Goal: Task Accomplishment & Management: Use online tool/utility

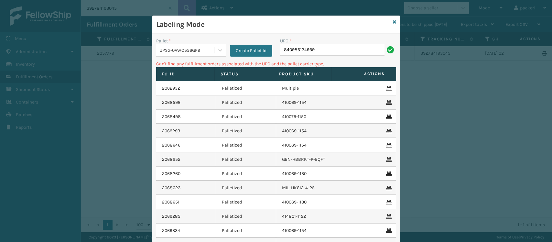
click at [178, 46] on div "UPSG-0AWC556GP9" at bounding box center [185, 50] width 58 height 11
click at [175, 67] on div "FDXG-HQ47ZA5E80" at bounding box center [191, 67] width 70 height 12
click at [342, 52] on input "840985124939" at bounding box center [332, 50] width 105 height 12
click at [177, 48] on div "FDXG-HQ47ZA5E80" at bounding box center [187, 50] width 55 height 7
click at [256, 50] on button "Create Pallet Id" at bounding box center [251, 51] width 42 height 12
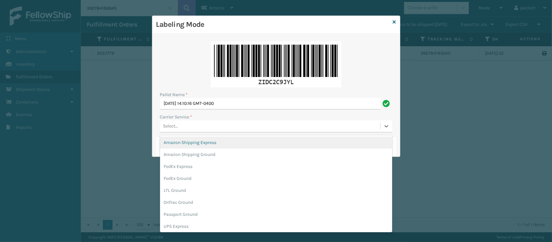
click at [227, 133] on div "Select..." at bounding box center [276, 126] width 232 height 12
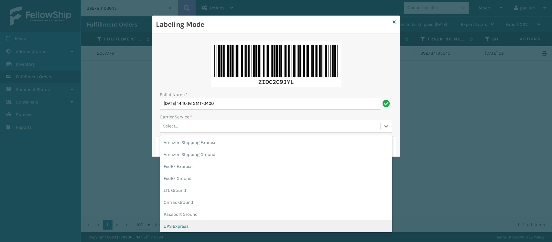
click at [196, 225] on div "UPS Express" at bounding box center [276, 226] width 232 height 12
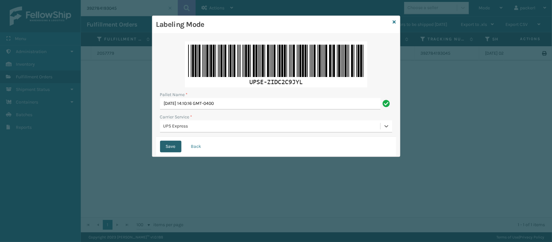
click at [167, 148] on button "Save" at bounding box center [170, 147] width 21 height 12
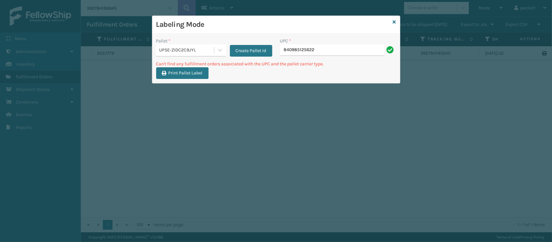
click at [180, 49] on div "UPSE-ZIDC2C9JYL" at bounding box center [187, 50] width 55 height 7
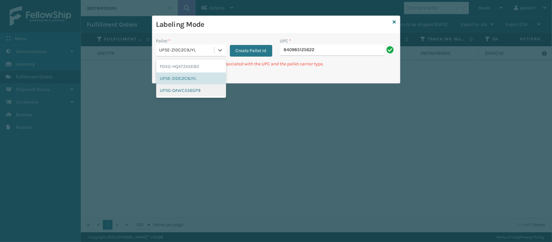
click at [172, 92] on div "UPSG-0AWC556GP9" at bounding box center [191, 90] width 70 height 12
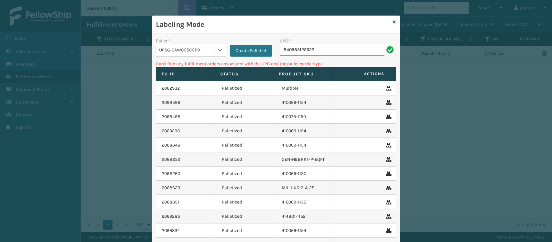
click at [334, 52] on input "840985125622" at bounding box center [332, 50] width 105 height 12
click at [187, 50] on div "UPSG-0AWC556GP9" at bounding box center [187, 50] width 55 height 7
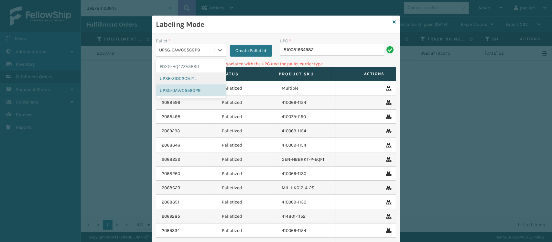
click at [179, 78] on div "UPSE-ZIDC2C9JYL" at bounding box center [191, 78] width 70 height 12
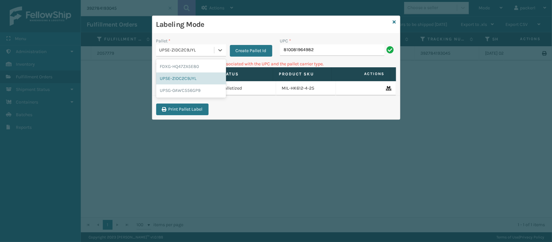
click at [188, 48] on div "UPSE-ZIDC2C9JYL" at bounding box center [187, 50] width 55 height 7
click at [179, 67] on div "FDXG-HQ47ZA5E80" at bounding box center [191, 67] width 70 height 12
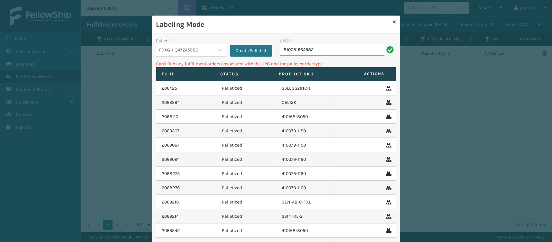
click at [345, 44] on input "810081964982" at bounding box center [332, 50] width 105 height 12
click at [220, 47] on icon at bounding box center [220, 50] width 6 height 6
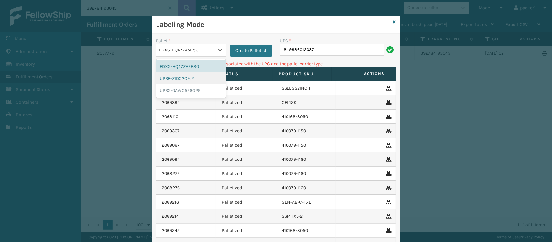
click at [180, 77] on div "UPSE-ZIDC2C9JYL" at bounding box center [191, 78] width 70 height 12
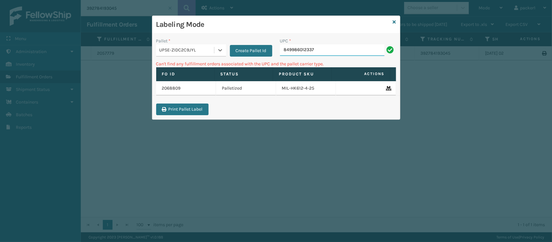
click at [321, 50] on input "849986012337" at bounding box center [332, 50] width 105 height 12
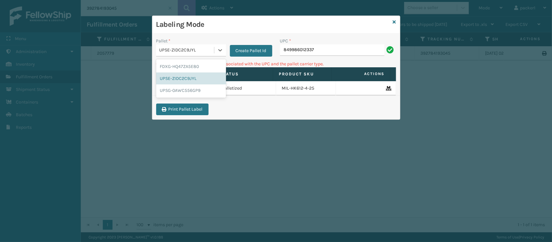
click at [212, 50] on div "UPSE-ZIDC2C9JYL" at bounding box center [187, 50] width 55 height 7
click at [182, 88] on div "UPSG-0AWC556GP9" at bounding box center [191, 90] width 70 height 12
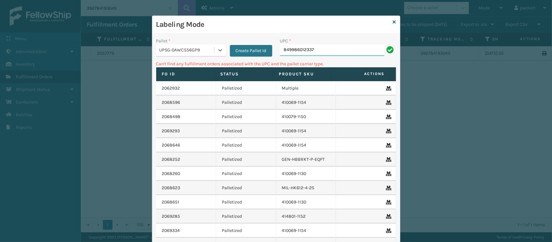
click at [321, 53] on input "849986012337" at bounding box center [332, 50] width 105 height 12
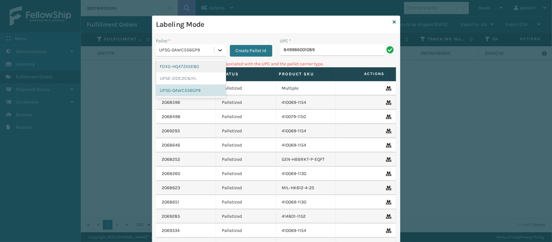
click at [215, 50] on div at bounding box center [221, 50] width 12 height 12
click at [193, 64] on div "FDXG-HQ47ZA5E80" at bounding box center [191, 67] width 70 height 12
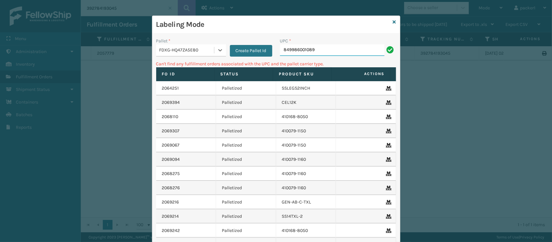
click at [317, 47] on input "849986001089" at bounding box center [332, 50] width 105 height 12
type input "8"
